Goal: Contribute content

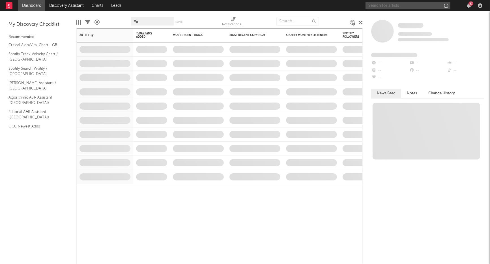
click at [420, 6] on input "text" at bounding box center [408, 5] width 85 height 7
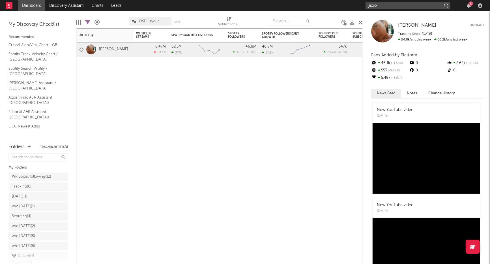
click at [420, 6] on input "jisoo" at bounding box center [408, 5] width 85 height 7
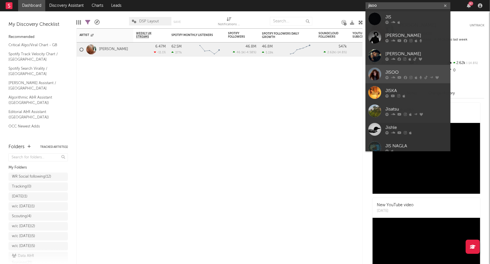
type input "jisoo"
click at [395, 71] on div "JISOO" at bounding box center [417, 72] width 62 height 7
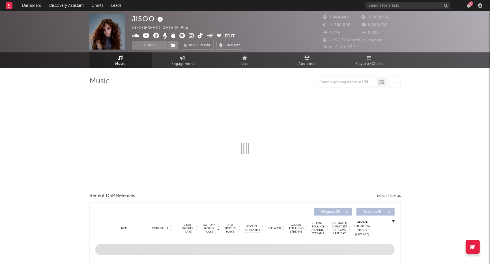
select select "6m"
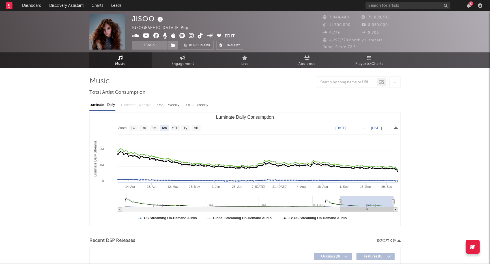
click at [200, 35] on icon at bounding box center [200, 36] width 5 height 6
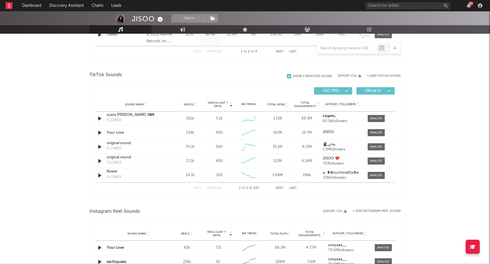
scroll to position [342, 0]
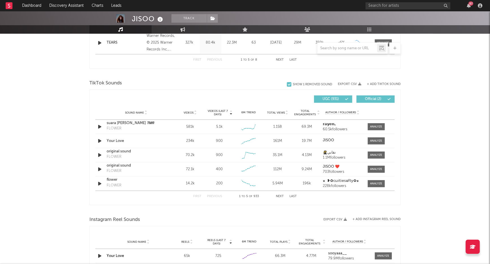
click at [379, 84] on button "+ Add TikTok Sound" at bounding box center [384, 84] width 34 height 3
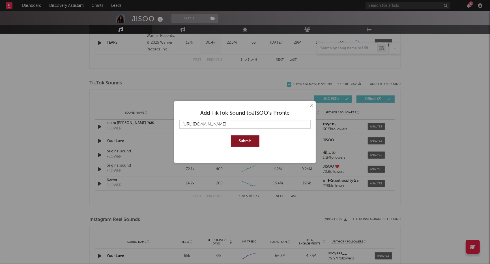
scroll to position [0, 29]
type input "[URL][DOMAIN_NAME]"
click at [238, 145] on button "Submit" at bounding box center [245, 140] width 29 height 11
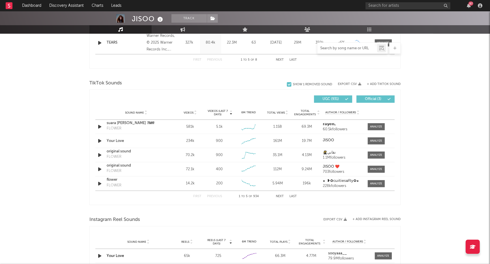
click at [333, 47] on input "text" at bounding box center [348, 48] width 60 height 5
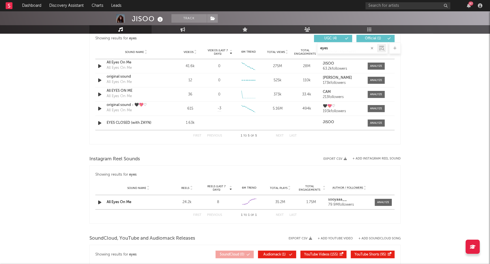
scroll to position [290, 0]
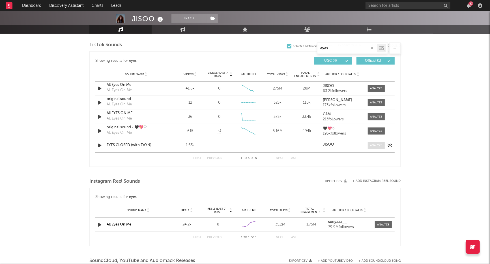
type input "eyes"
click at [373, 148] on span at bounding box center [376, 145] width 17 height 7
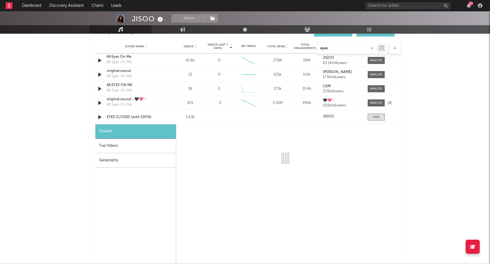
scroll to position [335, 0]
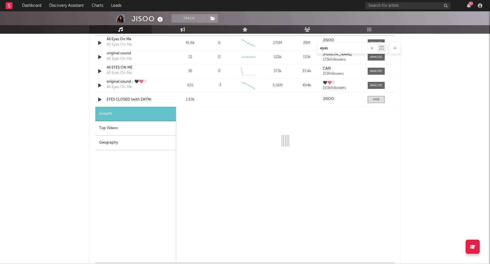
select select "1w"
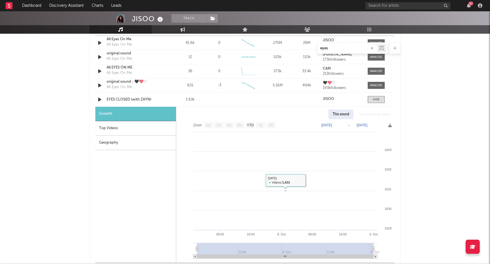
click at [121, 127] on div "Top Videos" at bounding box center [135, 128] width 81 height 14
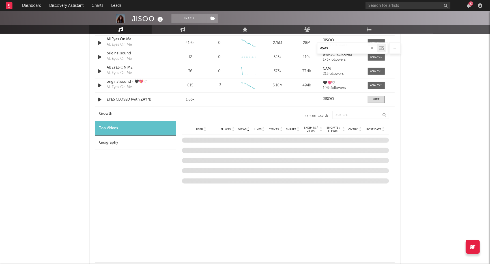
click at [112, 114] on div "Growth" at bounding box center [135, 114] width 81 height 14
select select "1w"
